Goal: Information Seeking & Learning: Learn about a topic

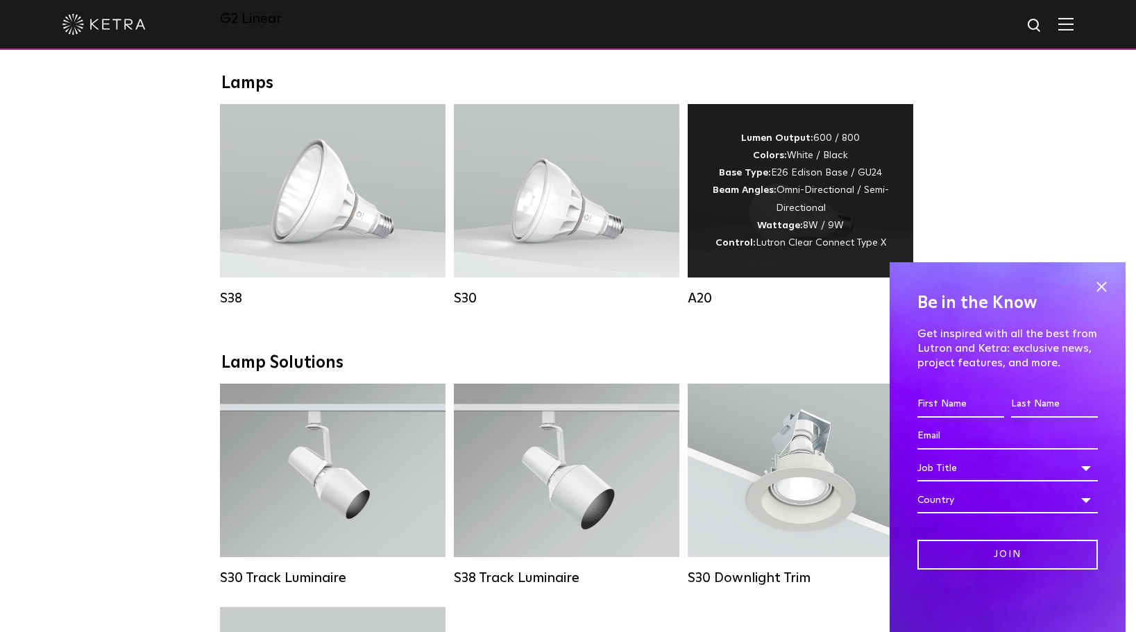
scroll to position [972, 0]
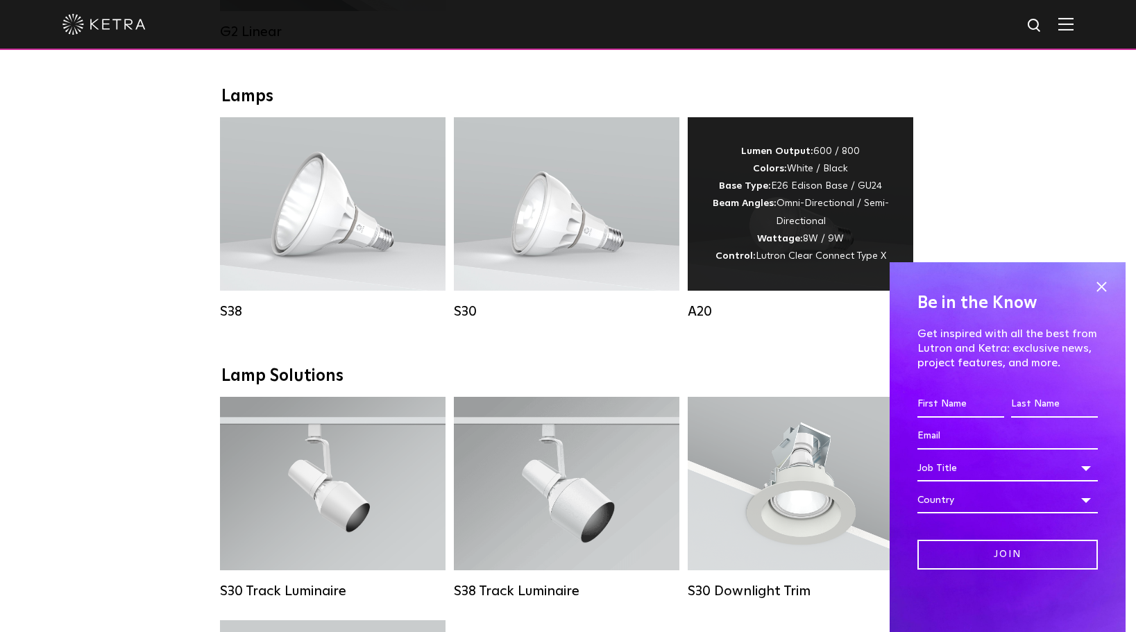
click at [821, 205] on div "Lumen Output: 600 / 800 Colors: White / Black Base Type: E26 Edison Base / GU24…" at bounding box center [801, 204] width 184 height 122
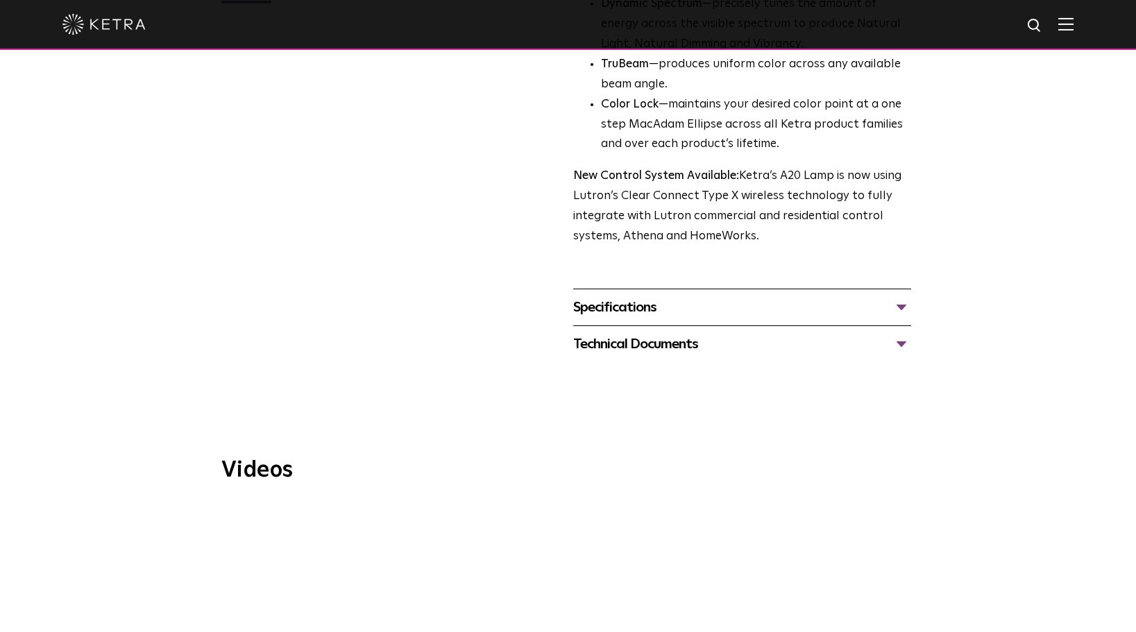
scroll to position [555, 0]
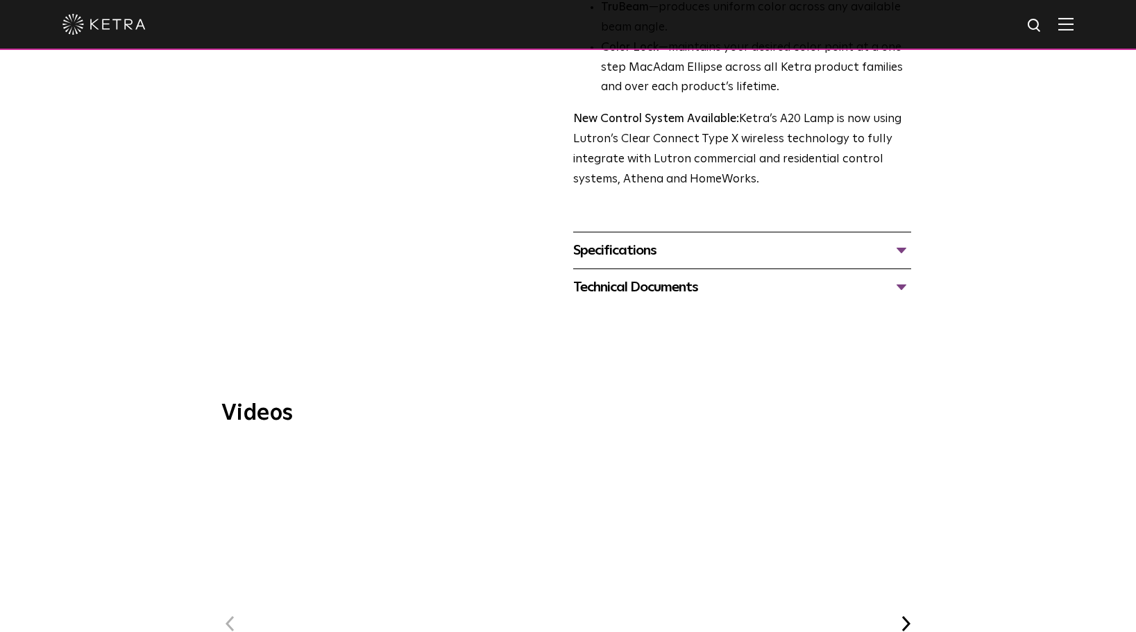
click at [630, 239] on div "Specifications" at bounding box center [742, 250] width 338 height 22
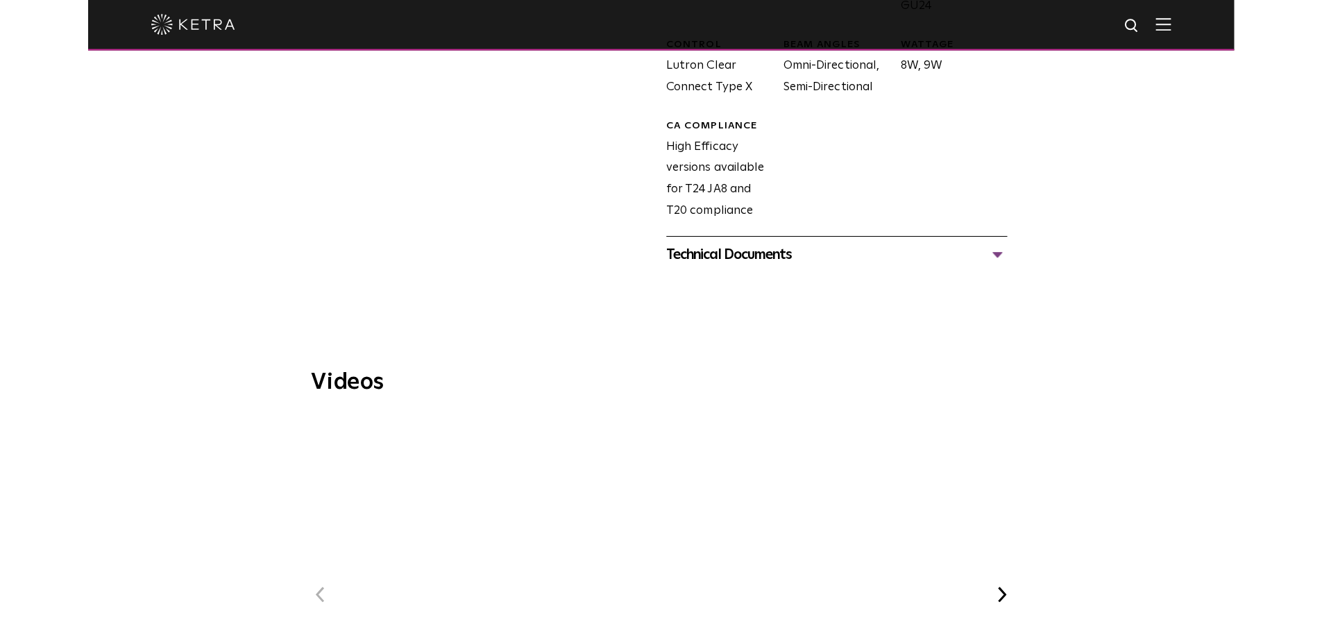
scroll to position [902, 0]
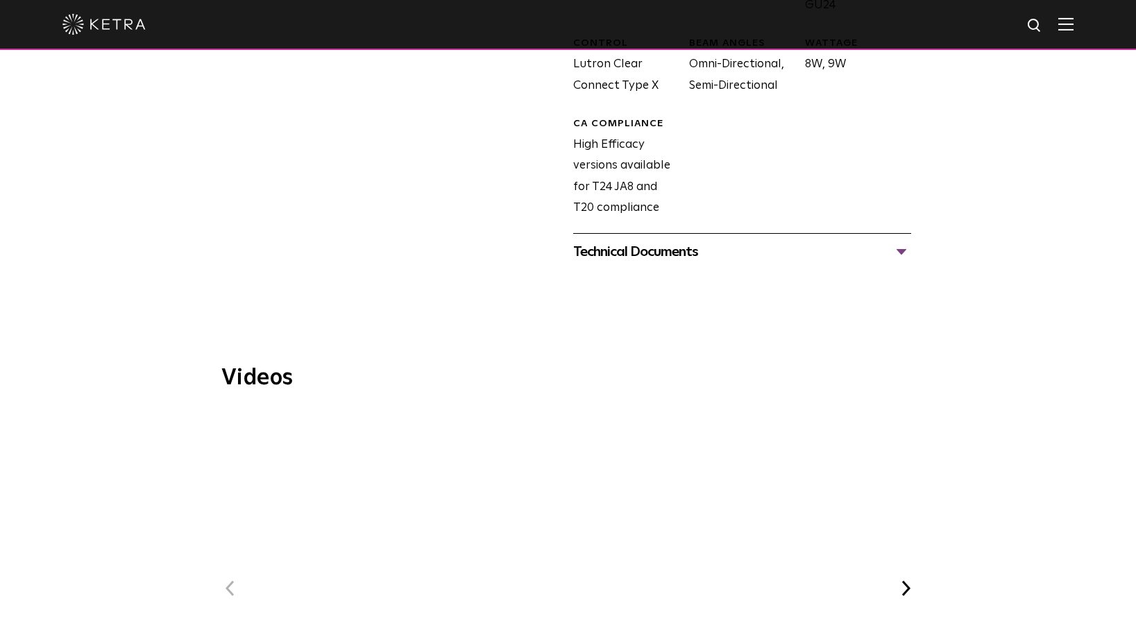
click at [673, 241] on div "Technical Documents" at bounding box center [742, 252] width 338 height 22
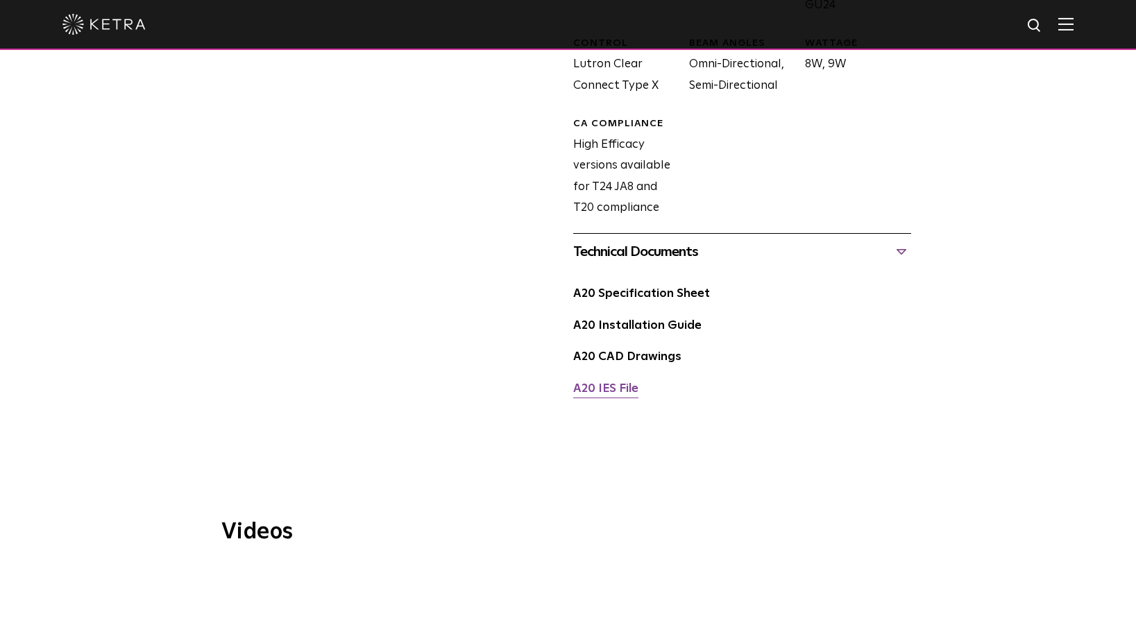
click at [614, 383] on link "A20 IES File" at bounding box center [605, 389] width 65 height 12
click at [643, 288] on link "A20 Specification Sheet" at bounding box center [641, 294] width 137 height 12
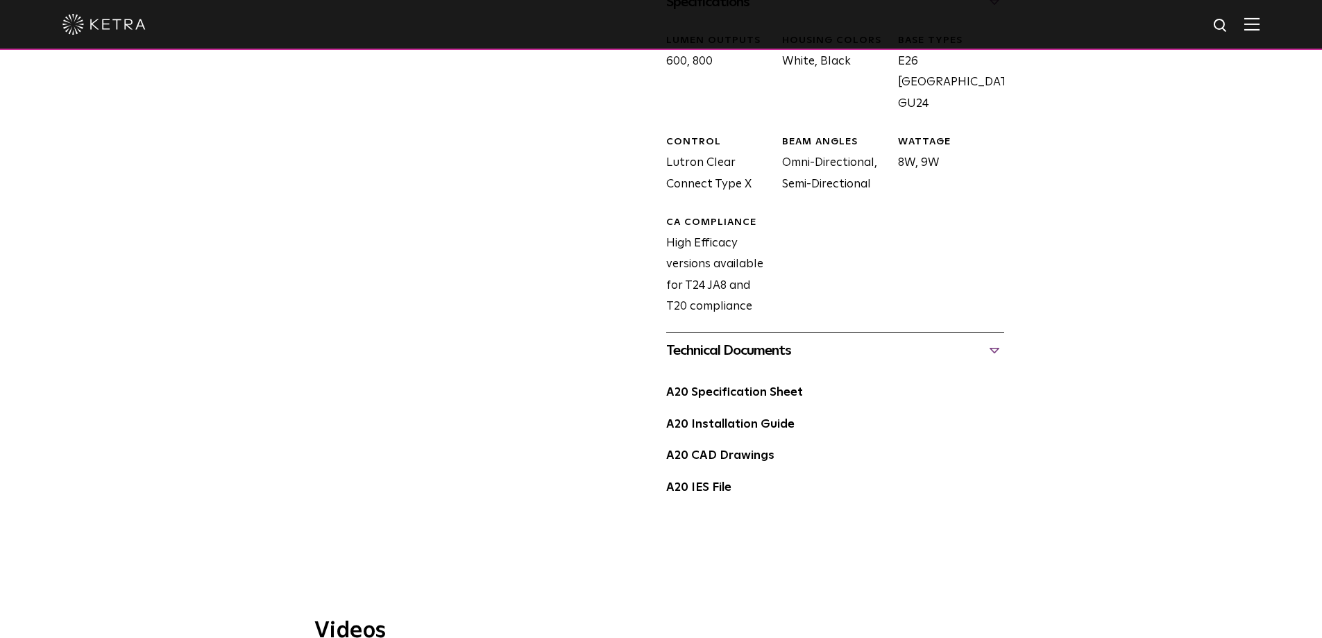
scroll to position [625, 0]
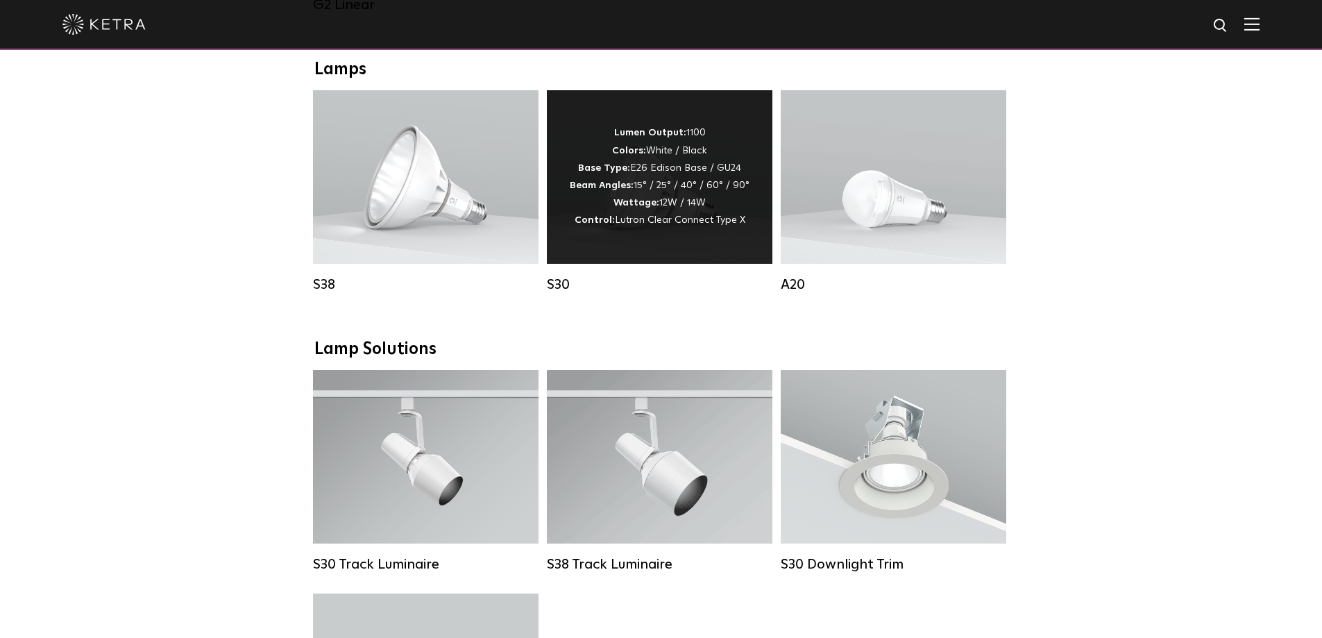
scroll to position [1111, 0]
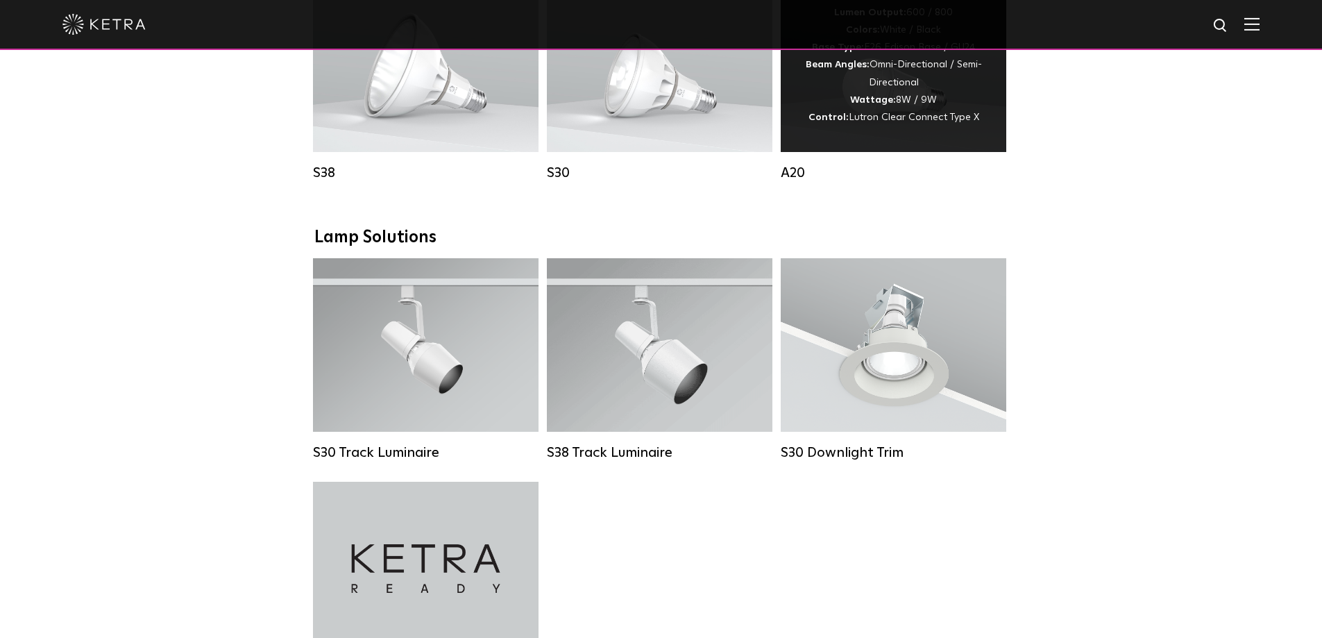
click at [927, 107] on div "Lumen Output: 600 / 800 Colors: White / Black Base Type: E26 Edison Base / GU24…" at bounding box center [894, 65] width 184 height 122
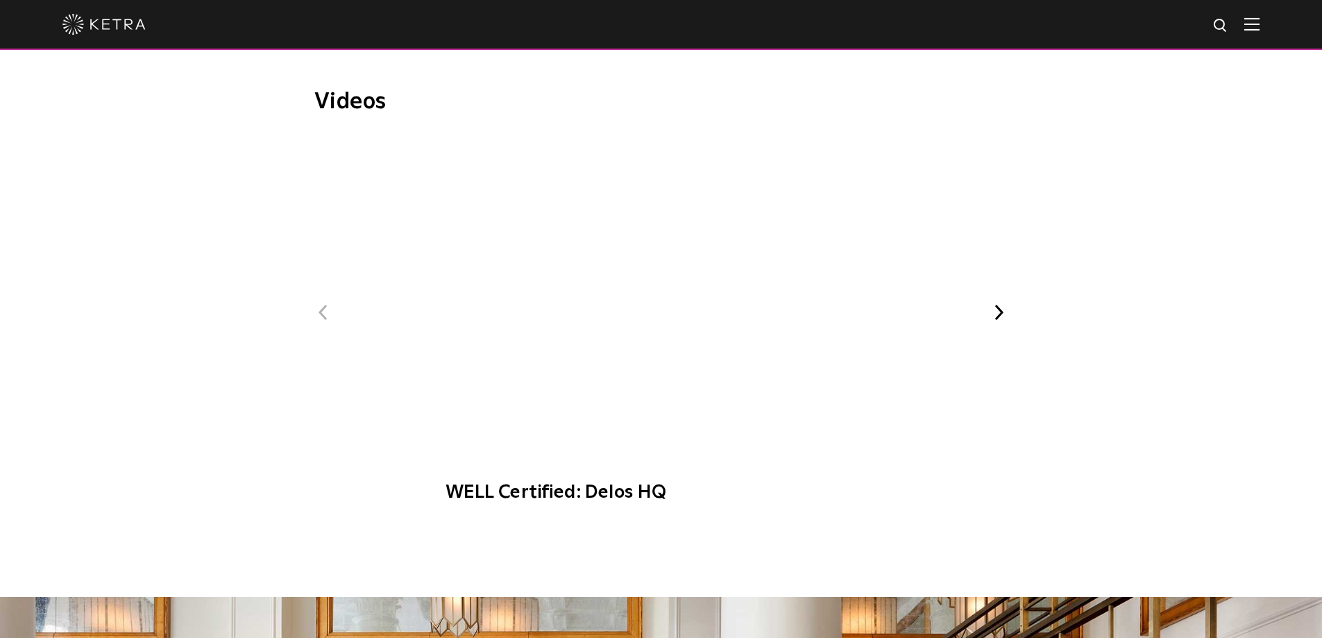
scroll to position [833, 0]
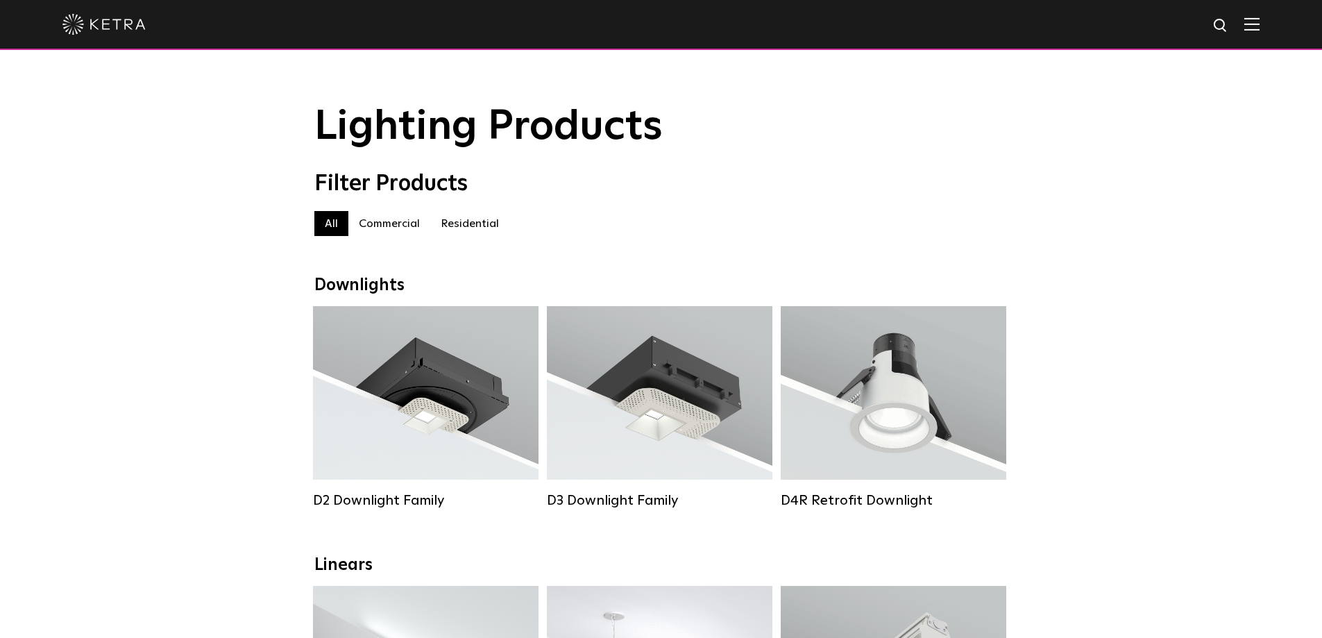
click at [401, 228] on label "Commercial" at bounding box center [389, 223] width 82 height 25
click at [462, 222] on label "Residential" at bounding box center [469, 223] width 79 height 25
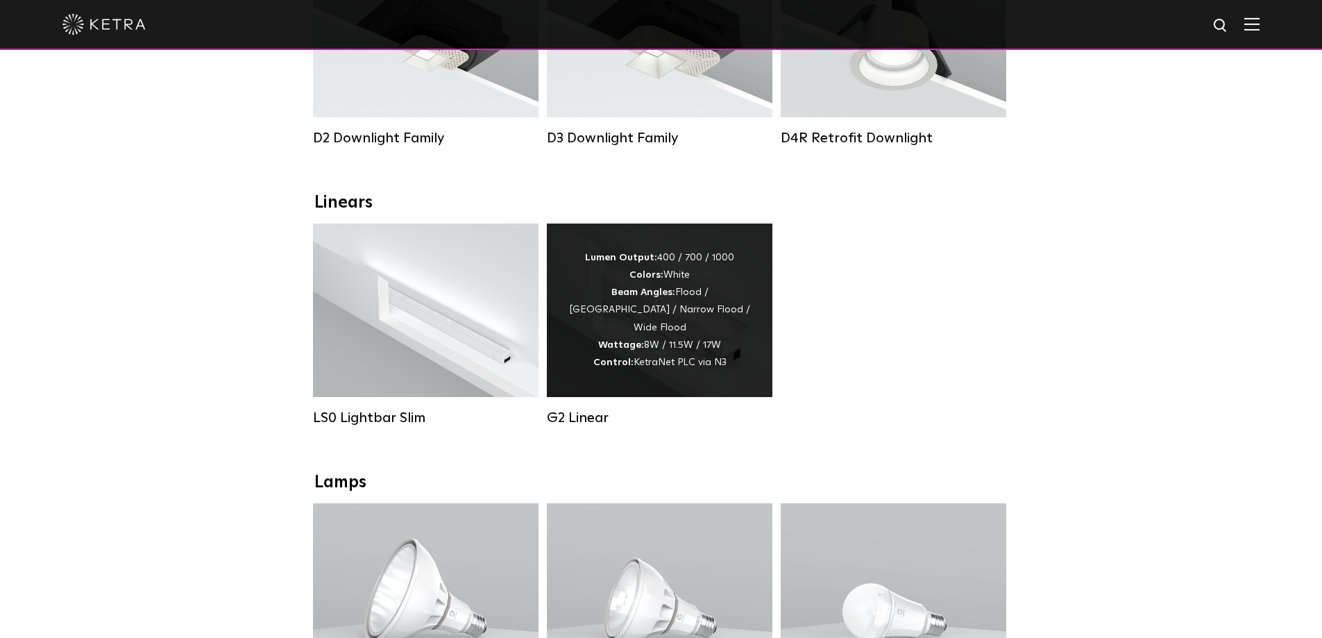
scroll to position [486, 0]
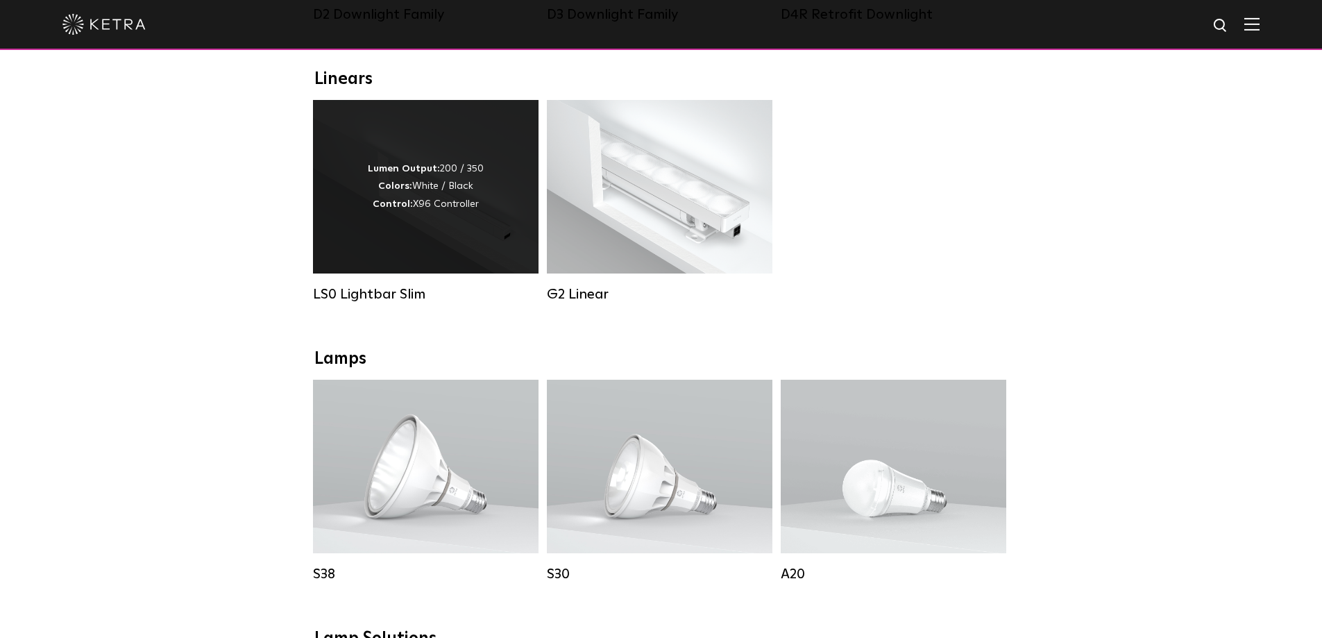
click at [496, 239] on div "Lumen Output: 200 / 350 Colors: White / Black Control: X96 Controller" at bounding box center [426, 187] width 226 height 174
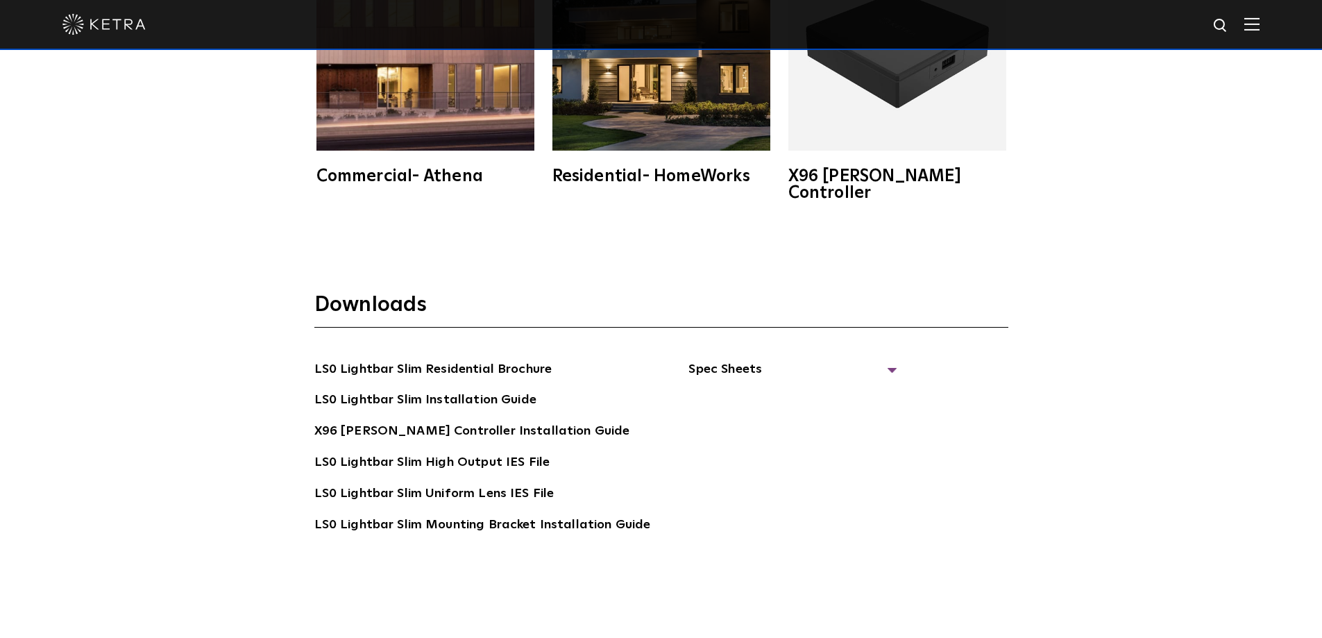
scroll to position [2777, 0]
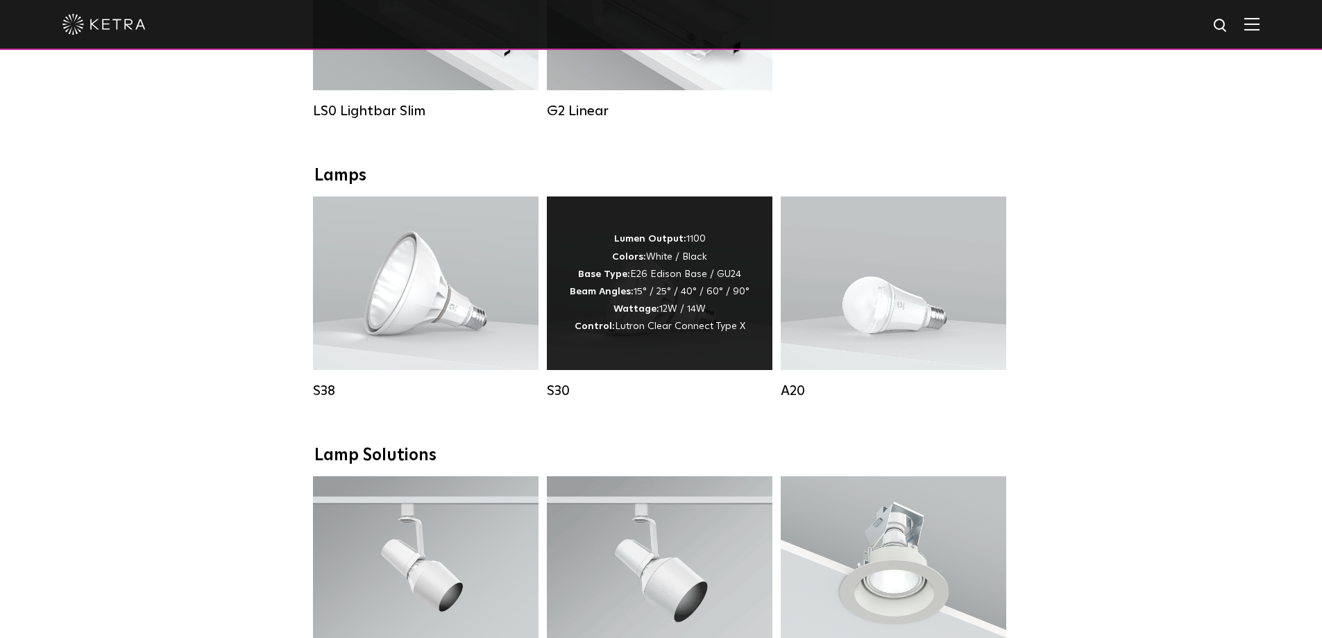
scroll to position [694, 0]
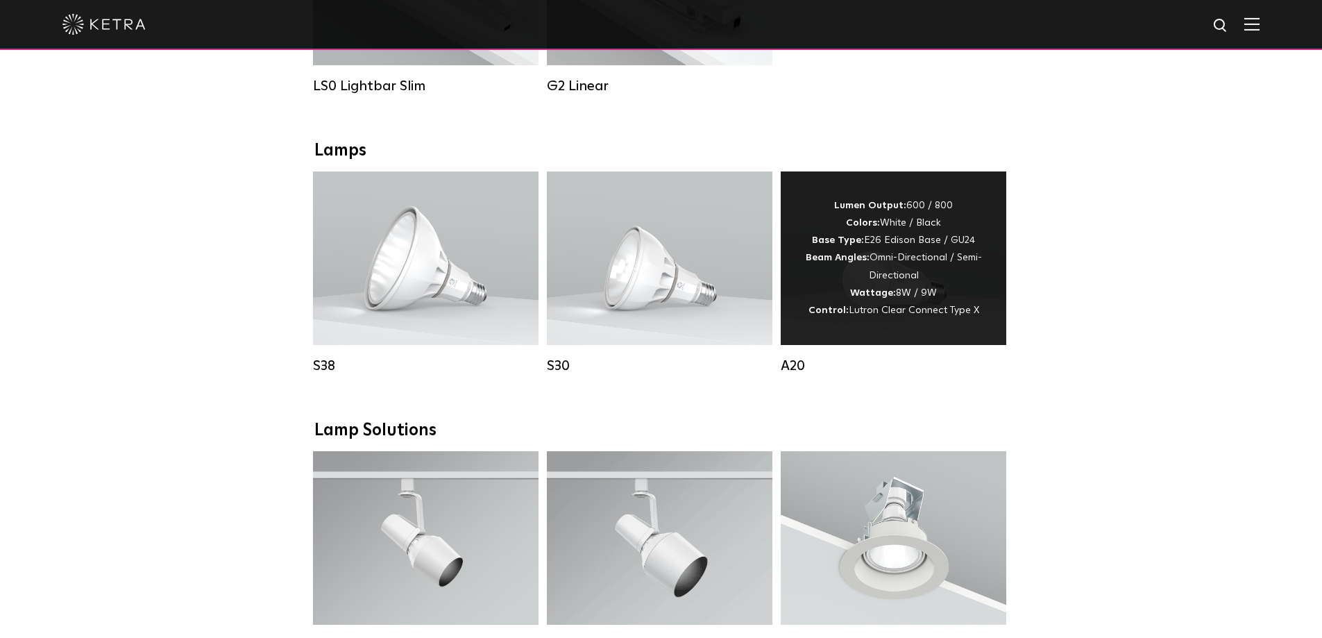
click at [843, 262] on div "Lumen Output: 600 / 800 Colors: White / Black Base Type: E26 Edison Base / GU24…" at bounding box center [894, 258] width 184 height 122
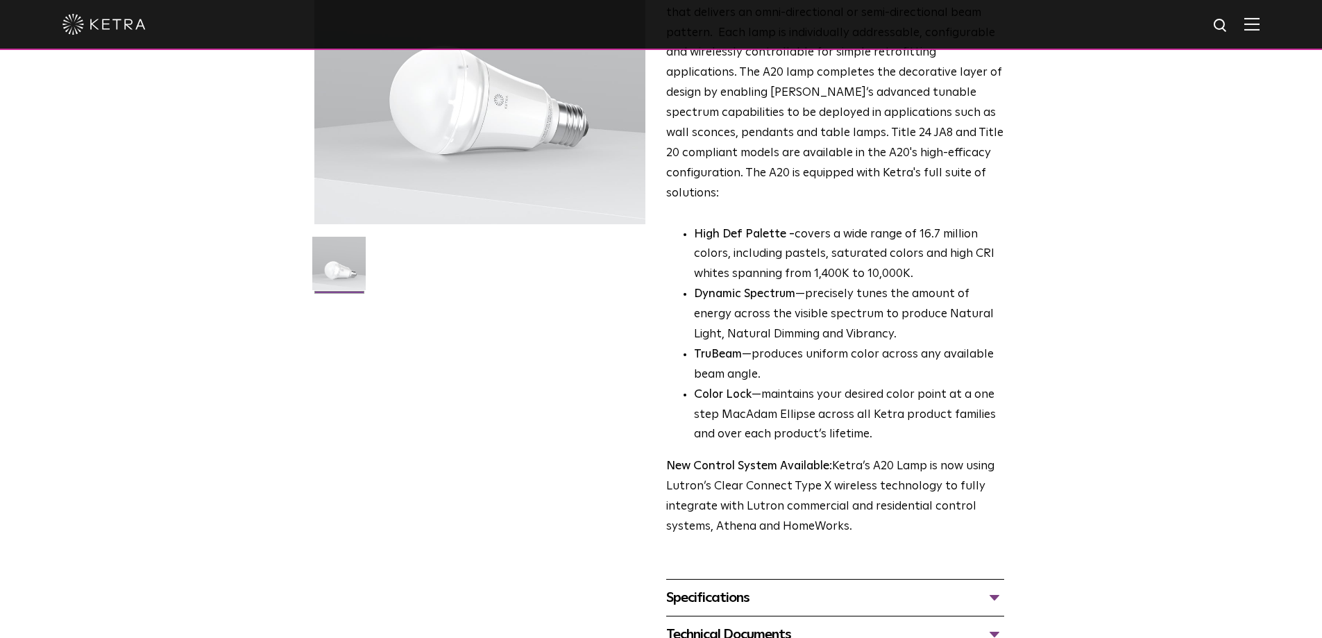
scroll to position [416, 0]
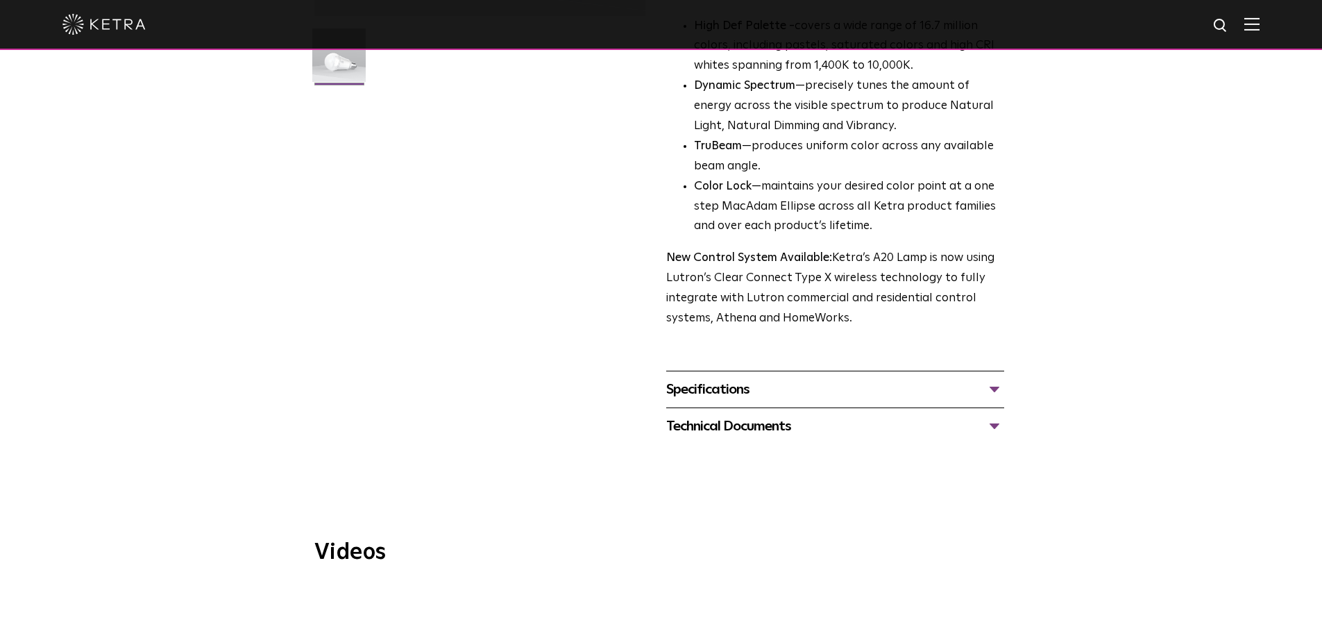
click at [730, 416] on div "Technical Documents" at bounding box center [835, 426] width 338 height 22
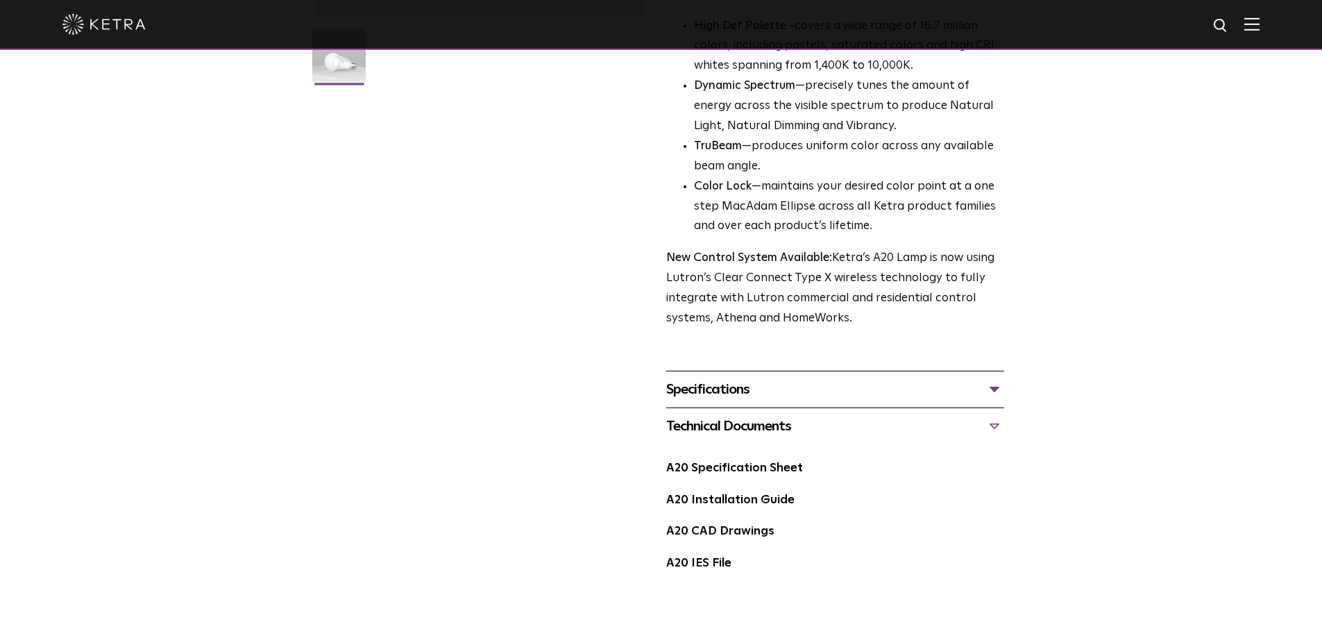
click at [732, 415] on div "Technical Documents" at bounding box center [835, 426] width 338 height 22
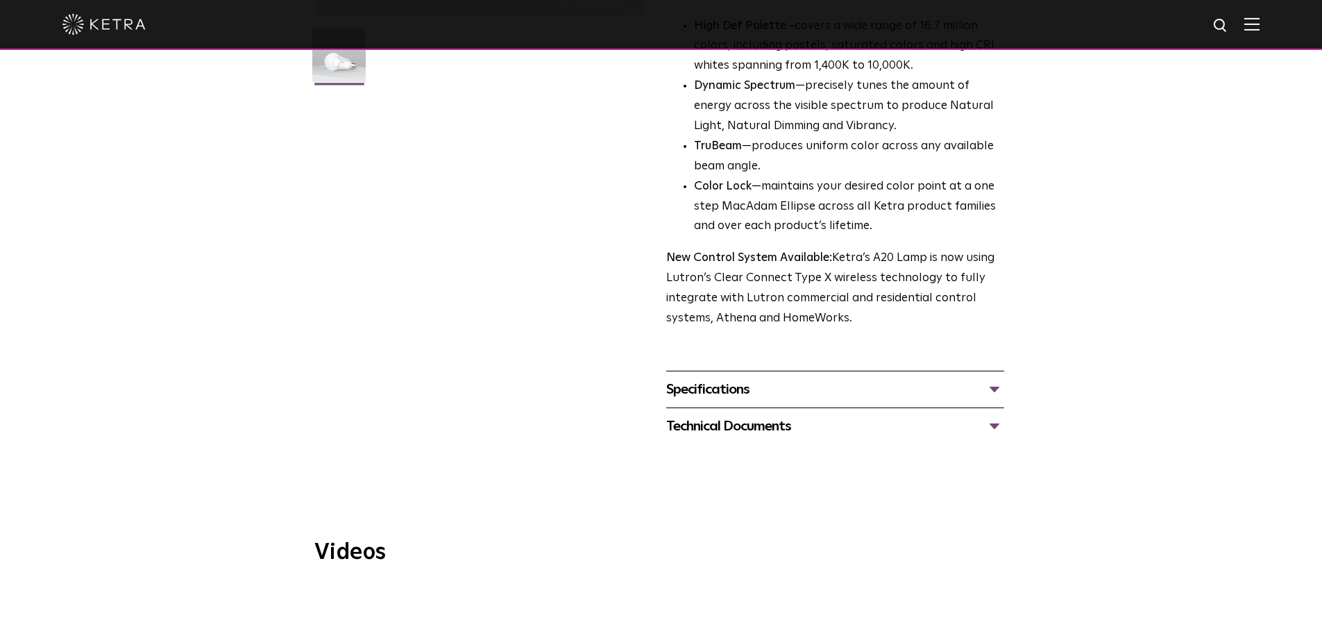
click at [729, 378] on div "Specifications" at bounding box center [835, 389] width 338 height 22
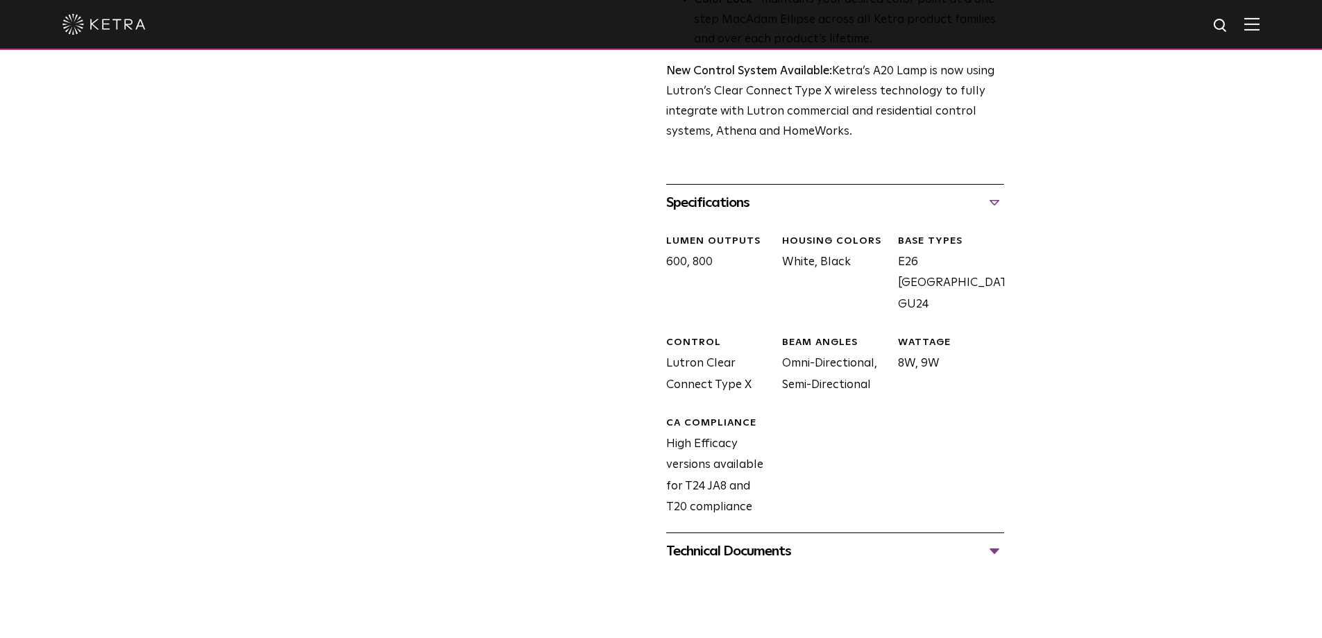
scroll to position [625, 0]
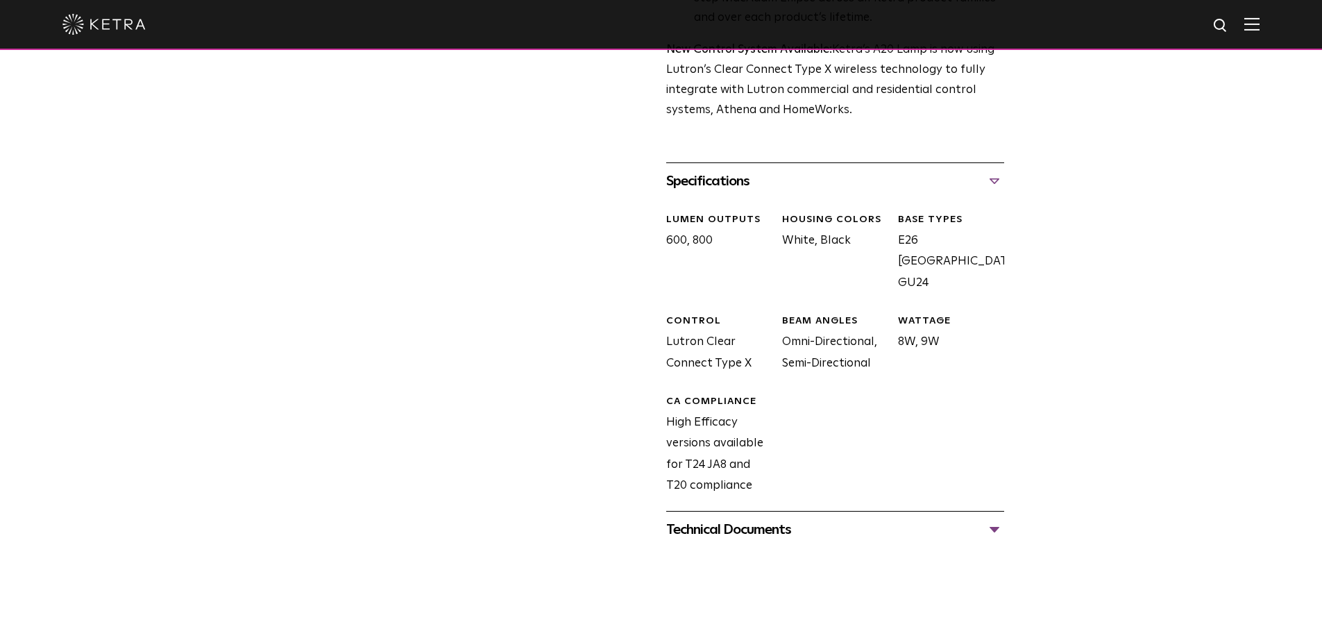
click at [770, 519] on div "Technical Documents" at bounding box center [835, 530] width 338 height 22
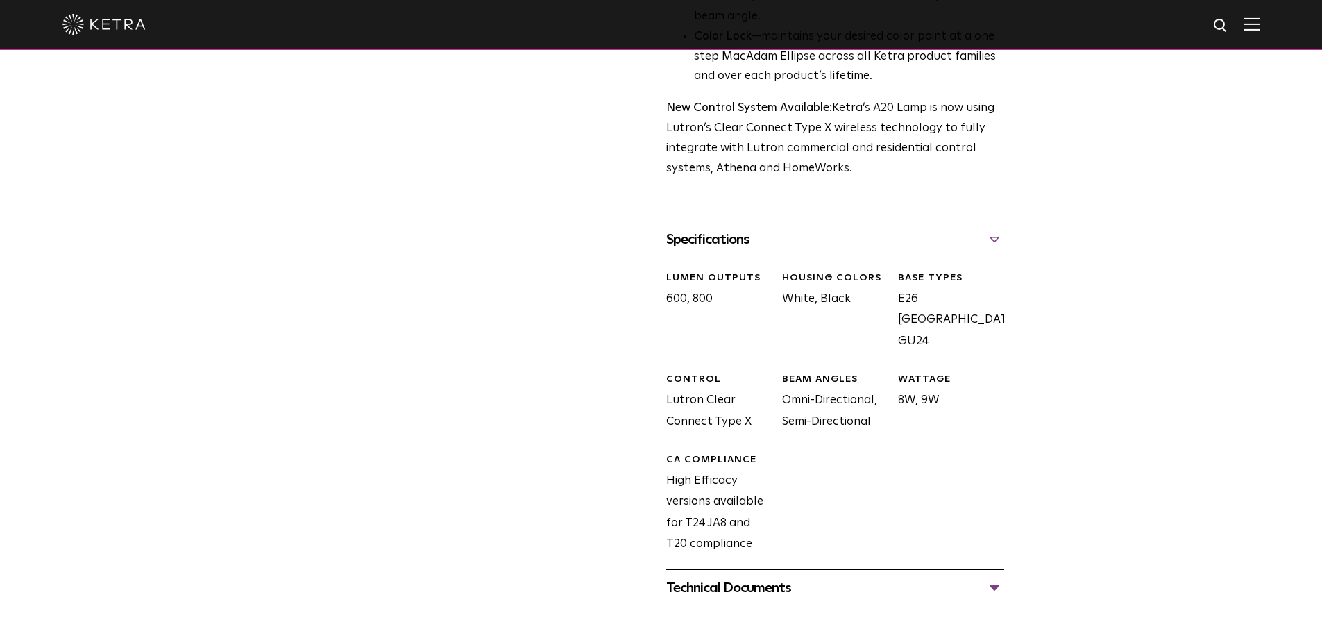
scroll to position [486, 0]
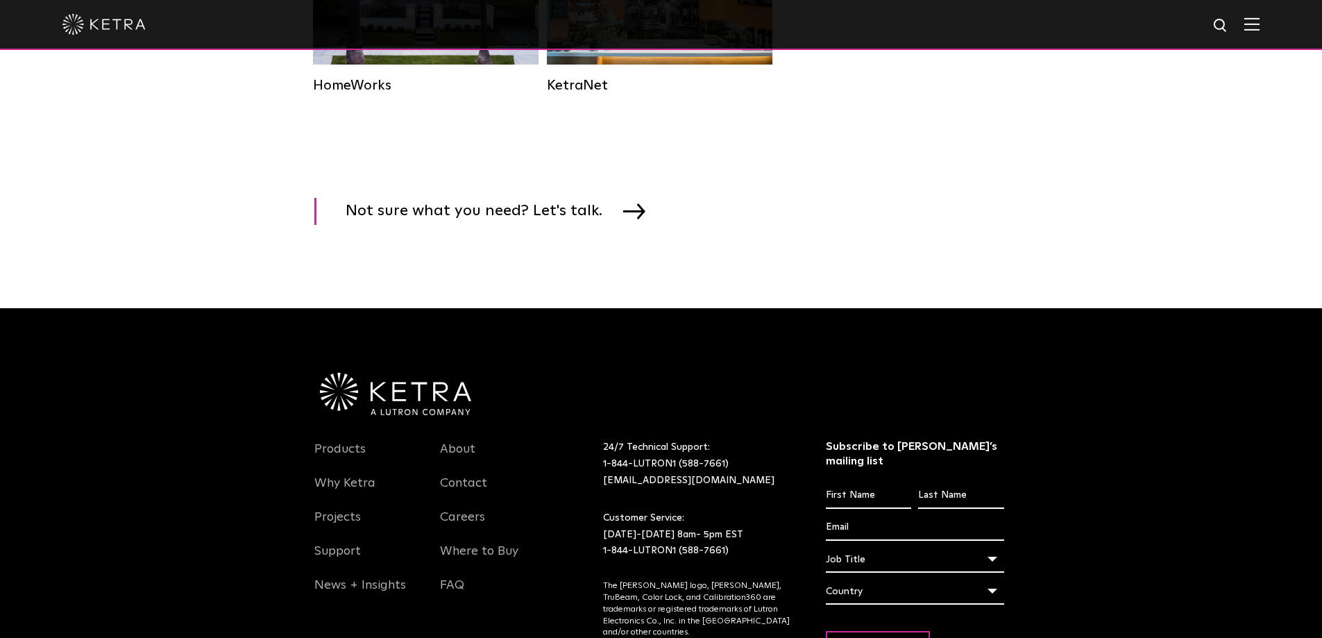
scroll to position [2157, 0]
